Goal: Task Accomplishment & Management: Use online tool/utility

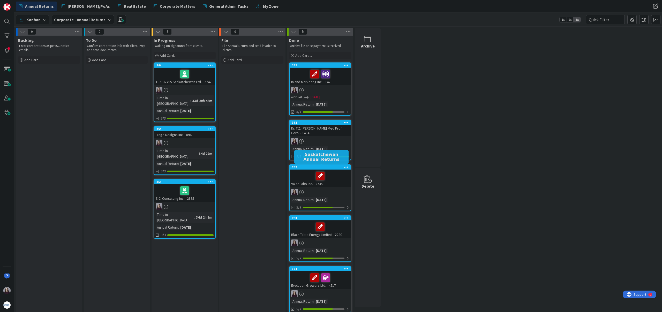
click at [487, 68] on div "0 Backlog Enter corporations as per ISC notice emails. Add Card... Template Not…" at bounding box center [337, 174] width 645 height 292
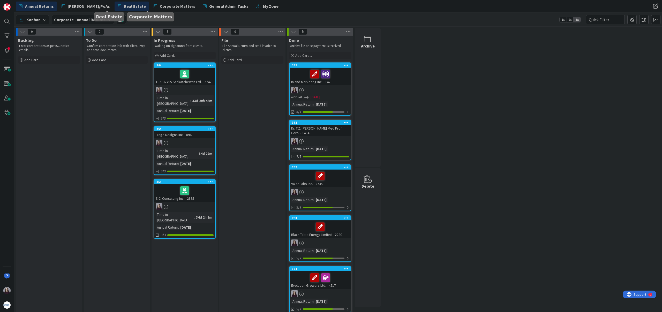
click at [124, 9] on span "Real Estate" at bounding box center [135, 6] width 22 height 6
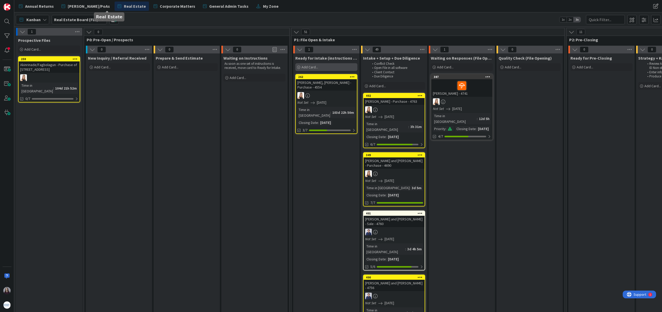
click at [313, 67] on span "Add Card..." at bounding box center [309, 67] width 17 height 5
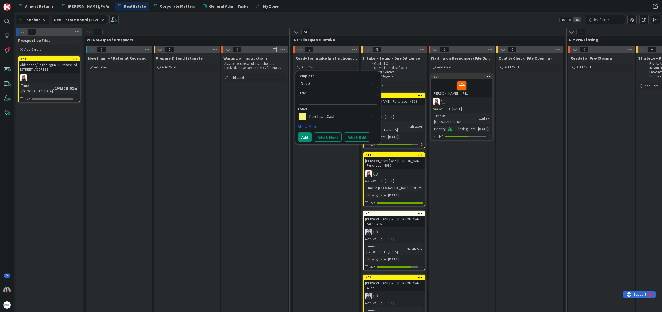
click at [331, 82] on span "Not Set" at bounding box center [332, 83] width 65 height 7
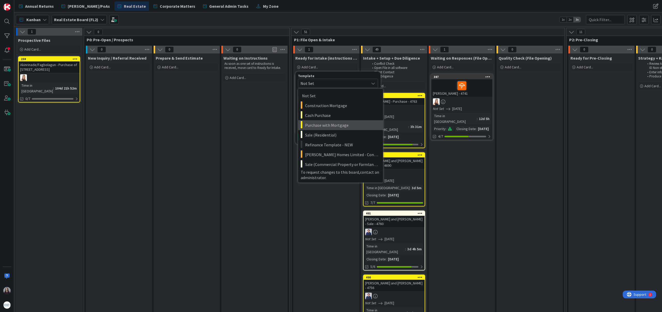
click at [357, 125] on span "Purchase with Mortgage" at bounding box center [342, 125] width 74 height 7
type textarea "x"
type textarea "Purchase with Mortgage"
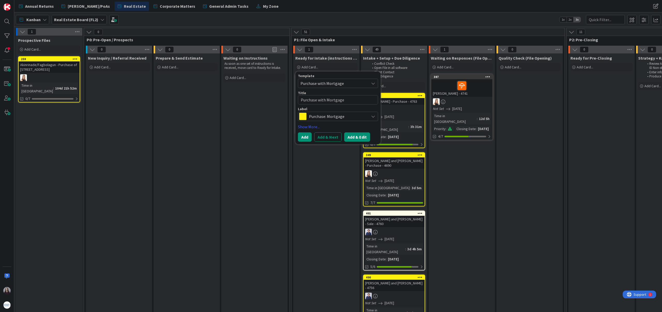
click at [358, 136] on button "Add & Edit" at bounding box center [357, 137] width 26 height 9
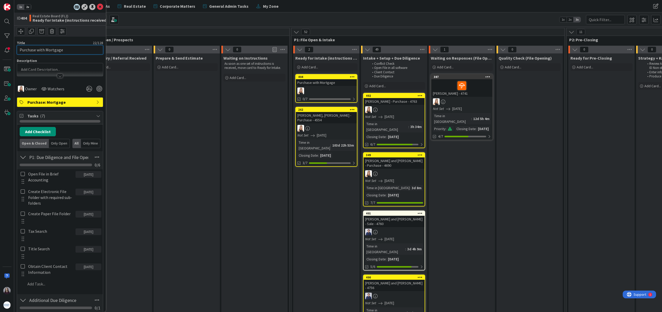
drag, startPoint x: 63, startPoint y: 49, endPoint x: 13, endPoint y: 52, distance: 50.2
click at [13, 52] on div "1x 2x ID 404 Real Estate Board (FL2) Ready for Intake (instructions received) T…" at bounding box center [7, 156] width 14 height 312
type input "[PERSON_NAME] - Purchase - 4765"
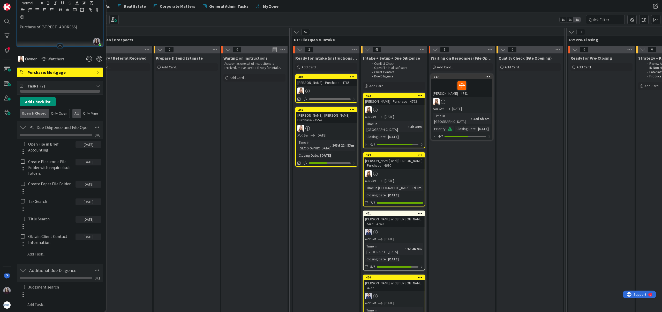
scroll to position [71, 0]
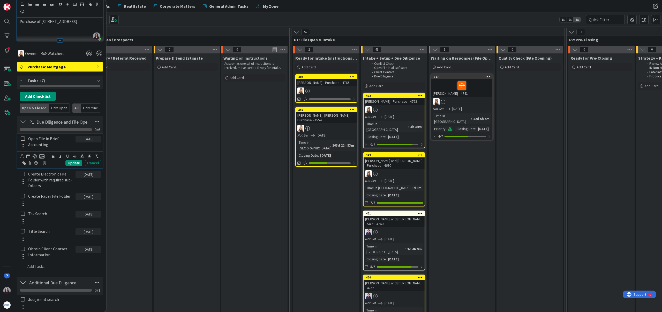
drag, startPoint x: 21, startPoint y: 137, endPoint x: 22, endPoint y: 146, distance: 8.8
click at [21, 137] on icon at bounding box center [23, 138] width 4 height 5
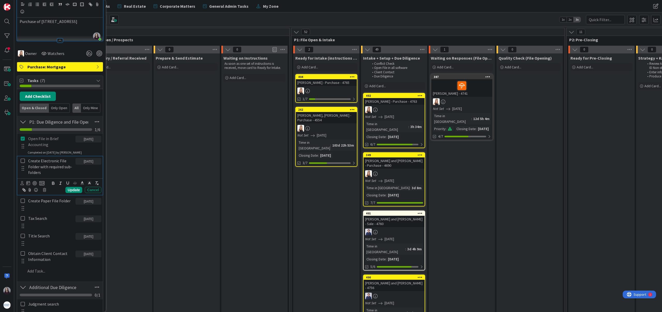
click at [23, 160] on icon at bounding box center [23, 161] width 4 height 5
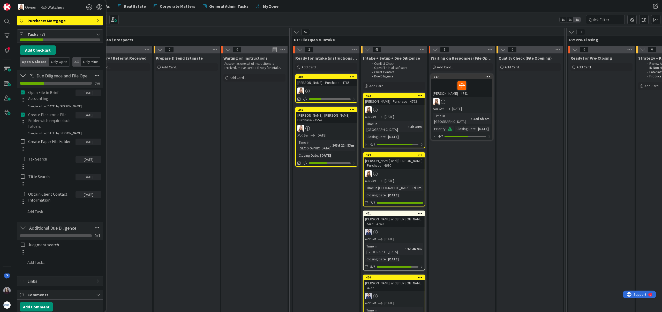
scroll to position [118, 0]
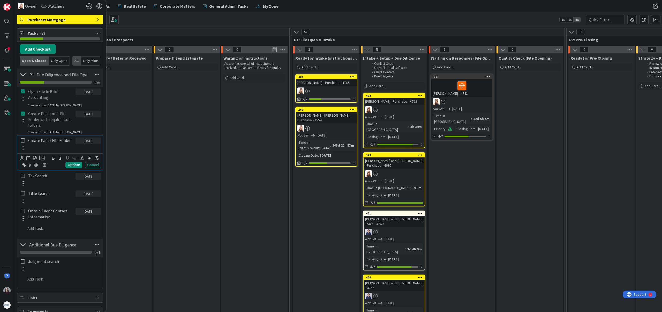
drag, startPoint x: 21, startPoint y: 139, endPoint x: 24, endPoint y: 148, distance: 8.8
click at [22, 140] on icon at bounding box center [23, 140] width 4 height 5
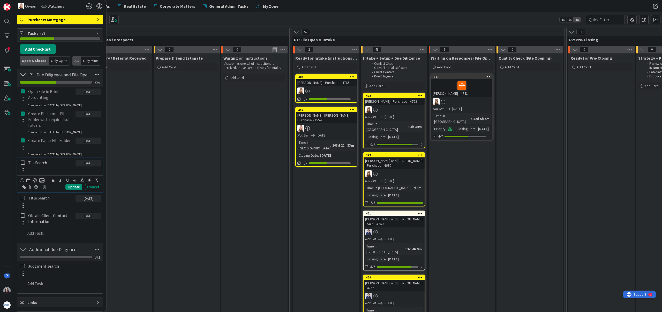
click at [23, 163] on icon at bounding box center [23, 163] width 4 height 5
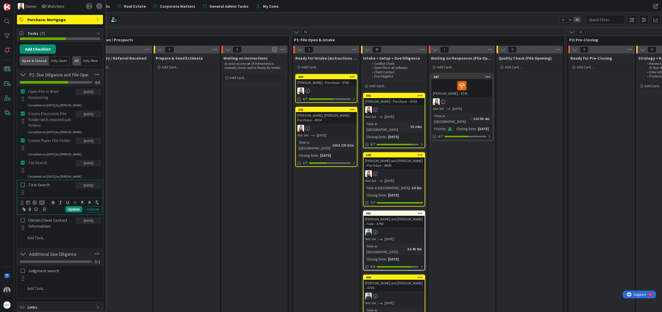
click at [22, 185] on icon at bounding box center [23, 185] width 4 height 5
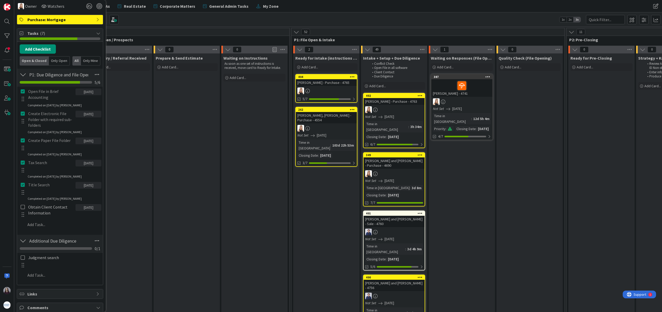
scroll to position [165, 0]
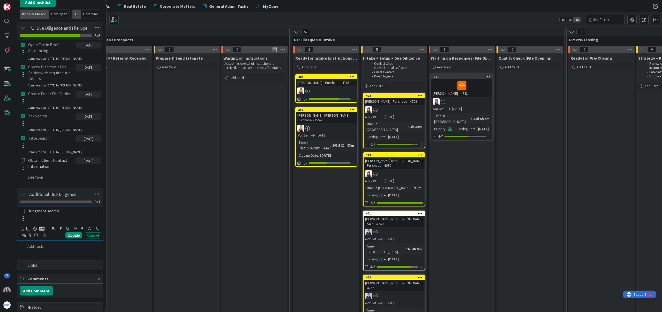
click at [23, 211] on icon at bounding box center [23, 211] width 4 height 5
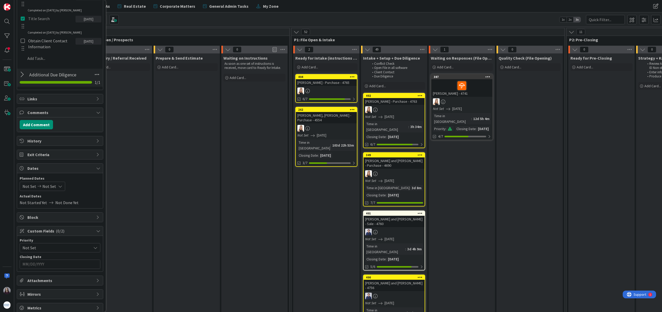
scroll to position [290, 0]
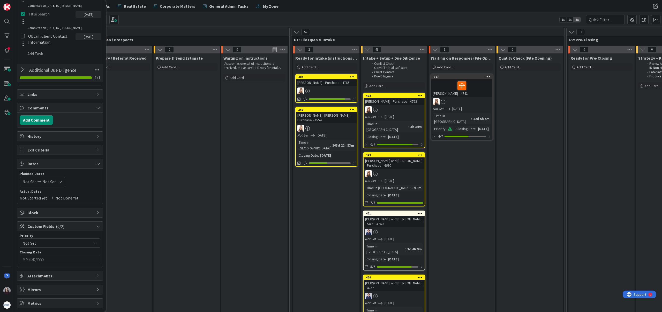
click at [58, 182] on icon at bounding box center [60, 182] width 4 height 4
click at [91, 200] on icon "Move forward to switch to the next month." at bounding box center [91, 198] width 5 height 5
click at [58, 217] on td "1" at bounding box center [61, 217] width 10 height 10
type input "[DATE]"
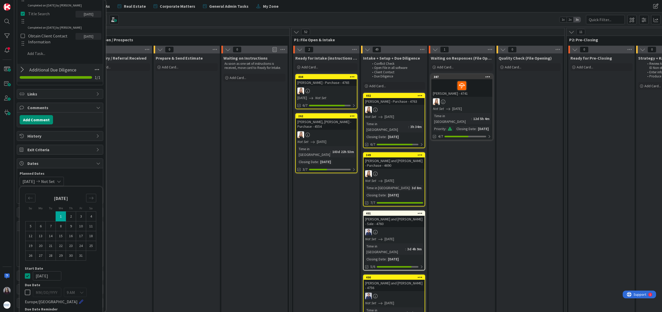
click at [58, 217] on td "1" at bounding box center [61, 217] width 10 height 10
type input "[DATE]"
click at [28, 277] on icon at bounding box center [27, 276] width 5 height 6
click at [85, 182] on div "Not Set [DATE] Su Mo Tu We Th Fr Sa [DATE] 1 2 3 4 5 6 7 8 9 10 11 12 13 14 15 …" at bounding box center [60, 181] width 81 height 9
click at [54, 263] on input "MM/DD/YYYY" at bounding box center [59, 260] width 75 height 9
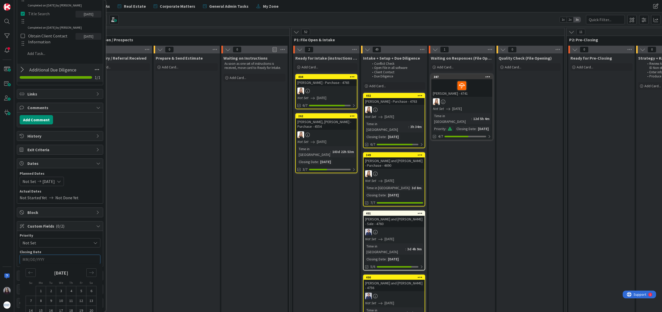
scroll to position [319, 0]
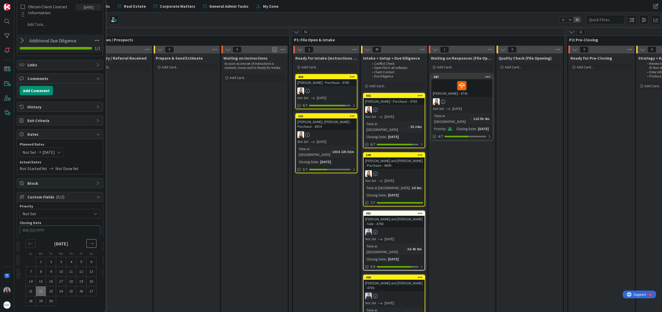
click at [93, 244] on icon "Move forward to switch to the next month." at bounding box center [91, 244] width 4 height 3
click at [60, 262] on td "1" at bounding box center [61, 262] width 10 height 10
type input "[DATE]"
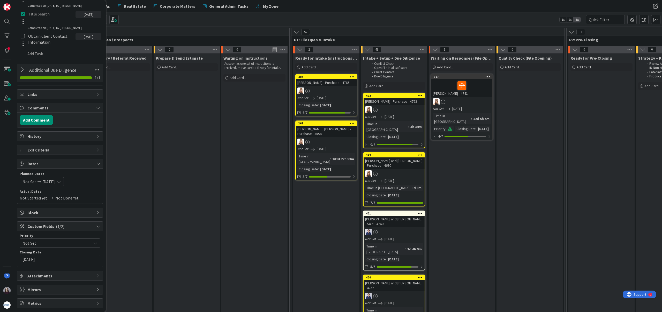
scroll to position [0, 0]
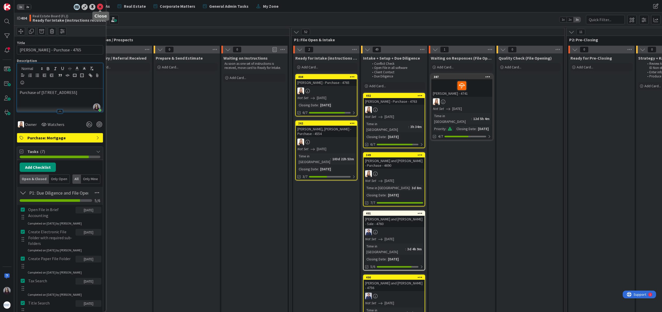
click at [100, 7] on icon at bounding box center [100, 7] width 6 height 6
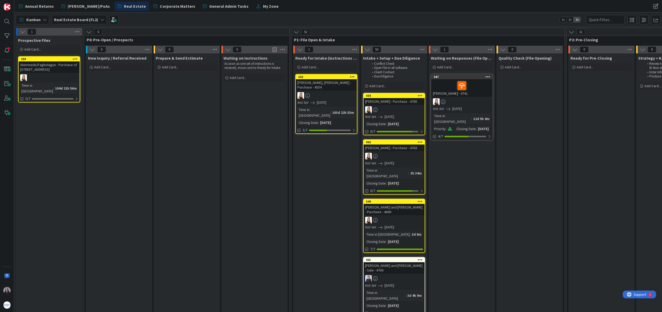
drag, startPoint x: 342, startPoint y: 77, endPoint x: 102, endPoint y: 0, distance: 252.3
